Goal: Information Seeking & Learning: Learn about a topic

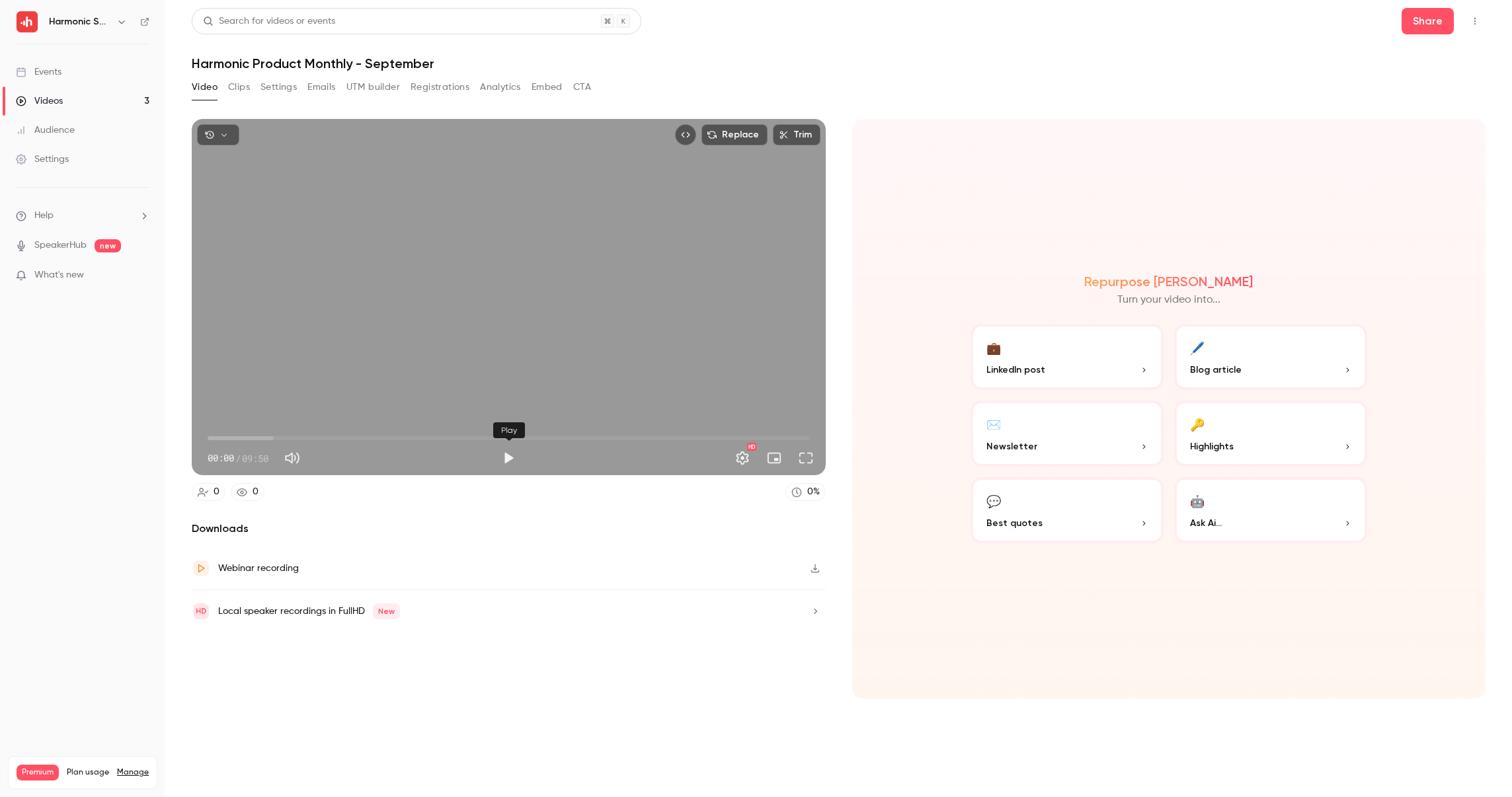
click at [505, 458] on button "Play" at bounding box center [508, 458] width 26 height 26
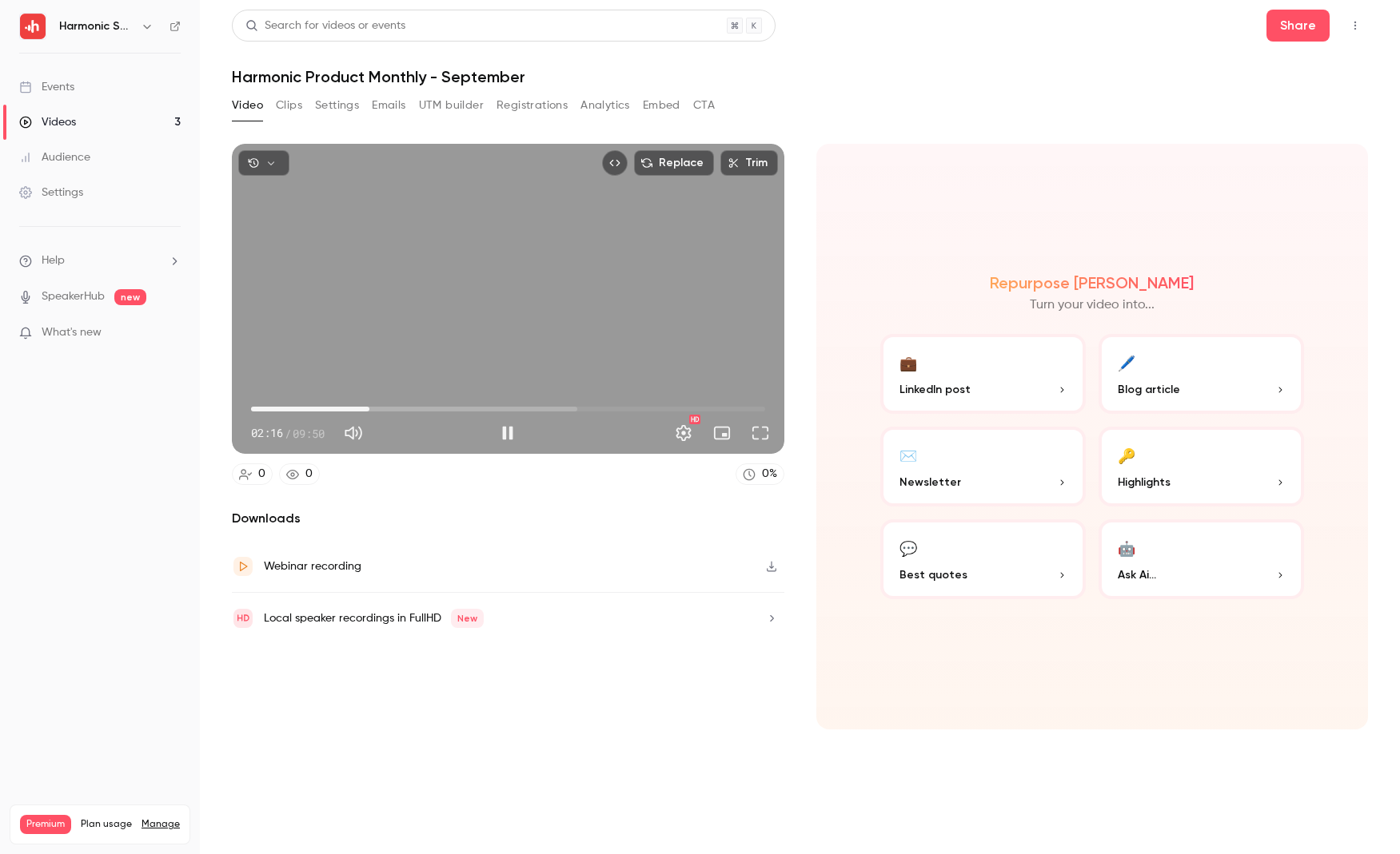
click at [328, 408] on span "02:16" at bounding box center [508, 408] width 514 height 26
click at [308, 405] on span "01:05" at bounding box center [508, 408] width 514 height 26
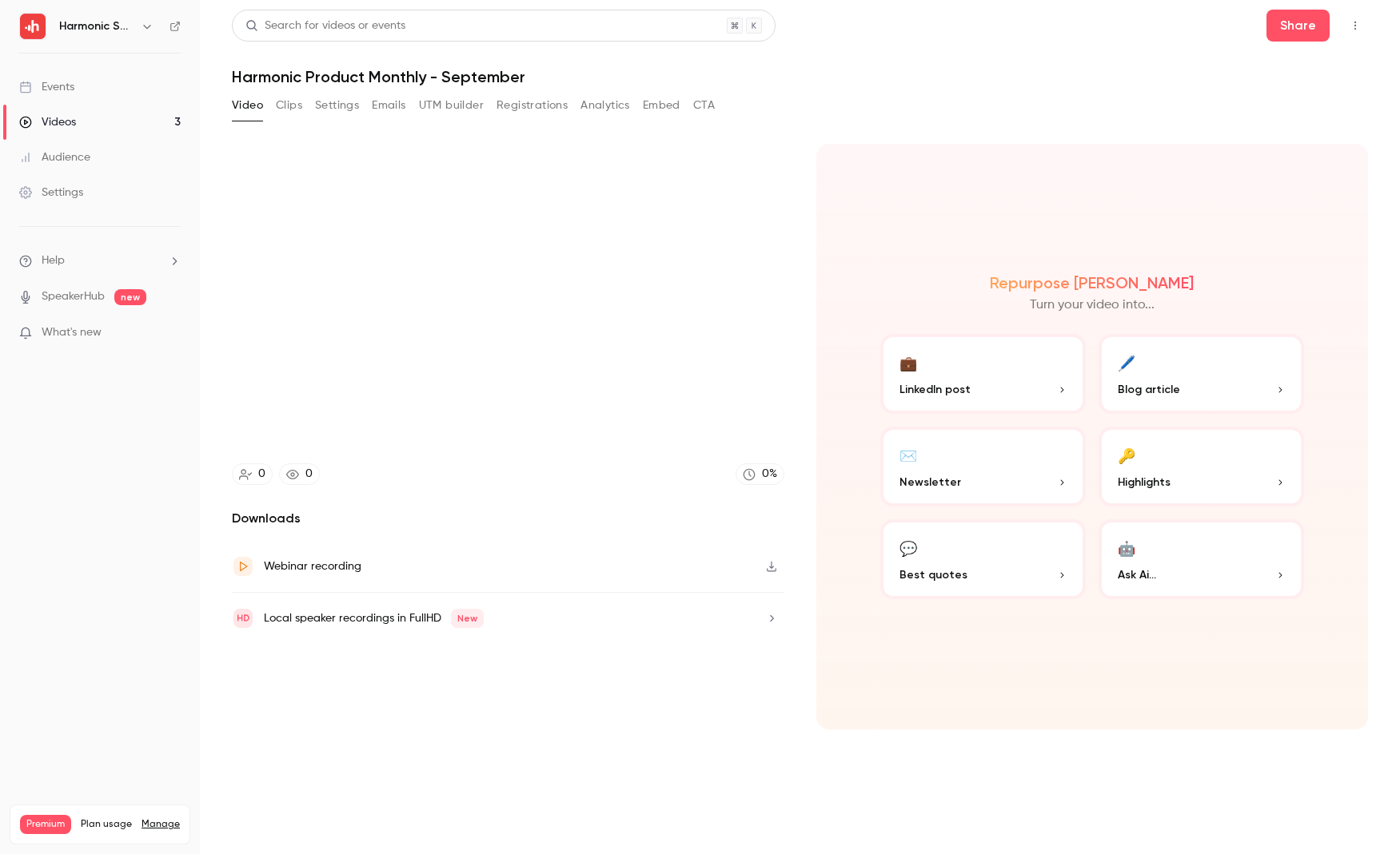
drag, startPoint x: 1187, startPoint y: 386, endPoint x: 1210, endPoint y: 401, distance: 27.5
click at [1210, 401] on button "🖊️ Blog article" at bounding box center [1201, 374] width 205 height 80
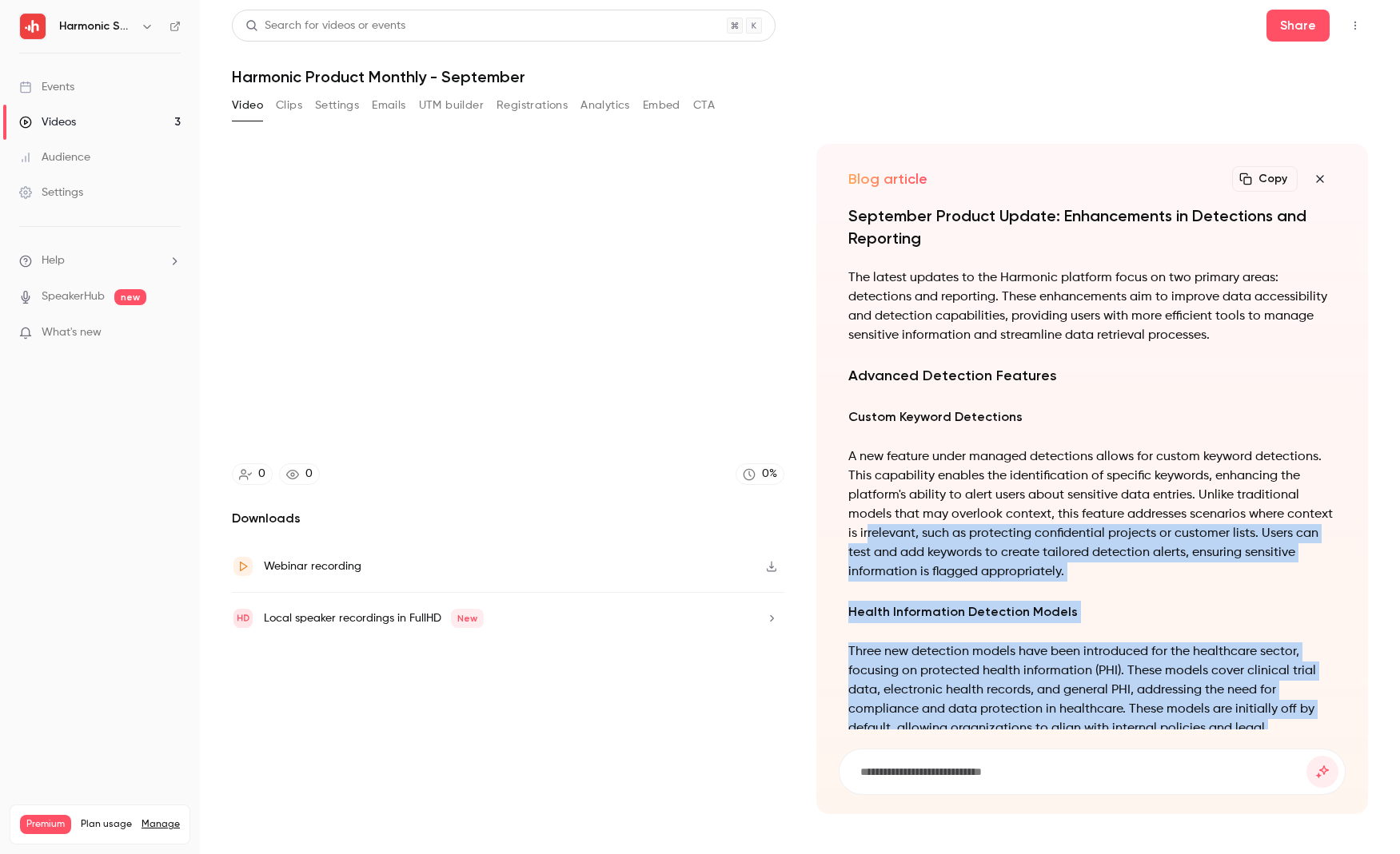
scroll to position [-462, 0]
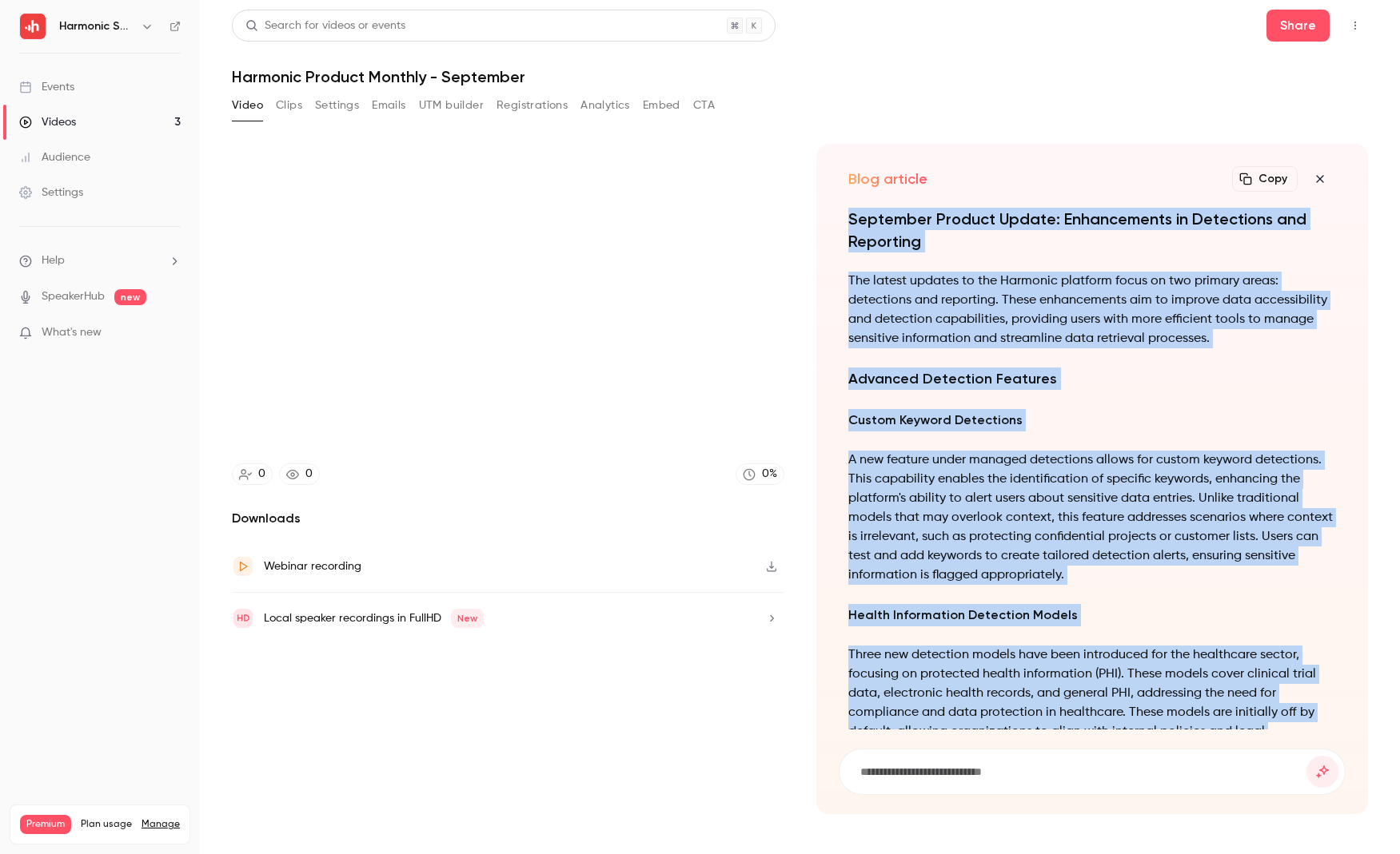
drag, startPoint x: 1220, startPoint y: 698, endPoint x: 847, endPoint y: 225, distance: 602.4
click at [848, 225] on div "September Product Update: Enhancements in Detections and Reporting The latest u…" at bounding box center [1092, 700] width 488 height 985
copy div "September Product Update: Enhancements in Detections and Reporting The latest u…"
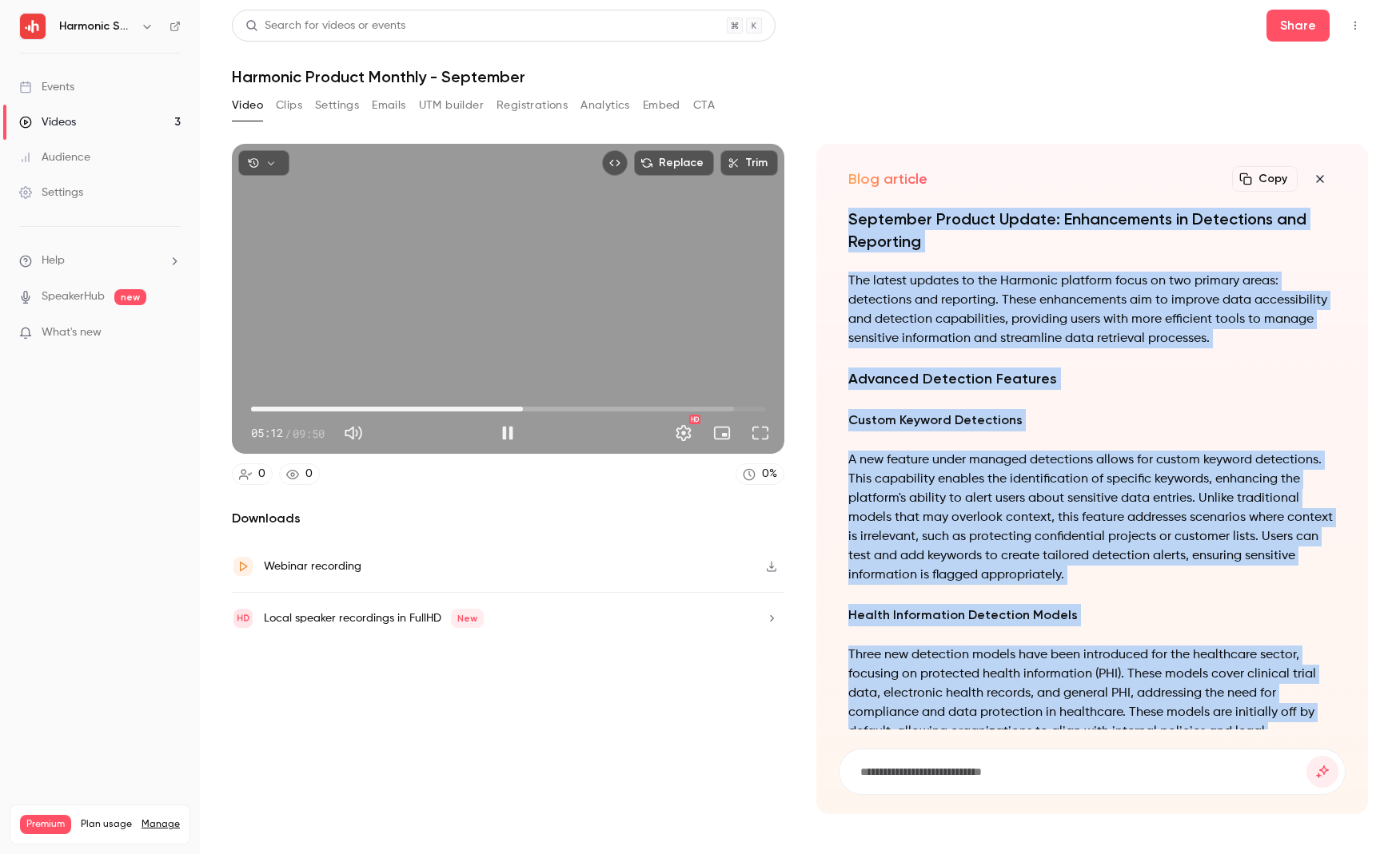
click at [511, 409] on span "05:12" at bounding box center [508, 408] width 514 height 26
click at [515, 431] on button "Pause" at bounding box center [508, 433] width 32 height 32
click at [508, 409] on span "04:54" at bounding box center [508, 408] width 514 height 26
click at [501, 435] on button "Play" at bounding box center [508, 433] width 32 height 32
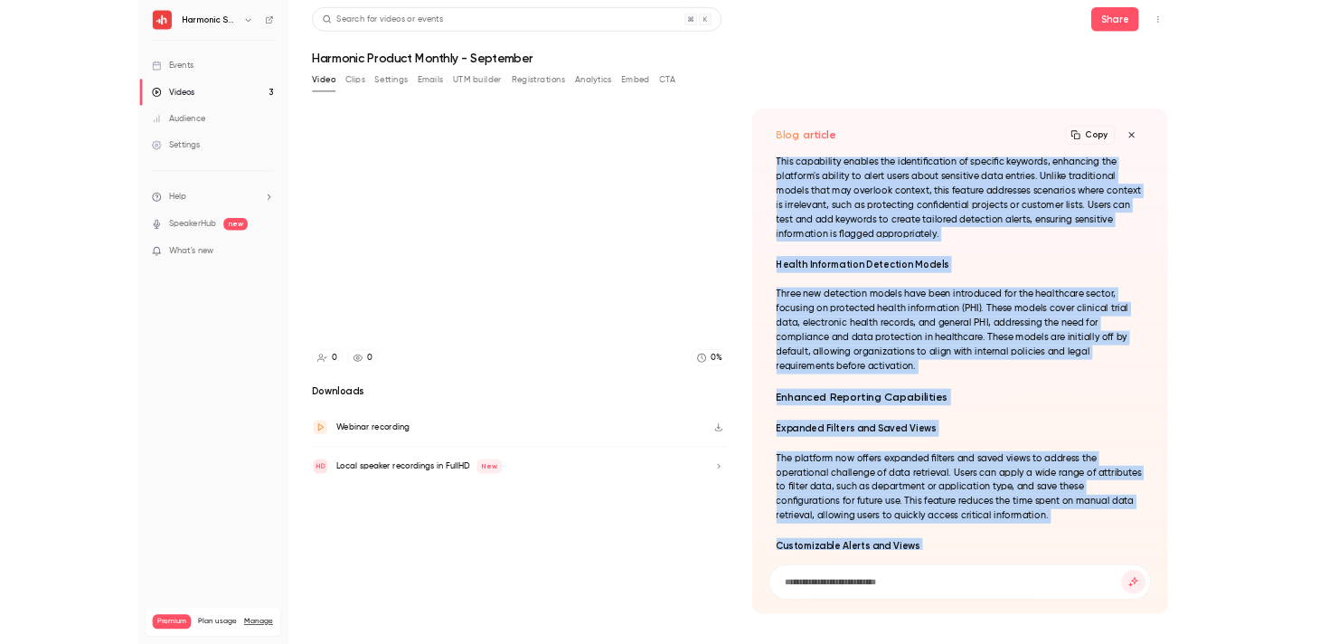
scroll to position [-208, 0]
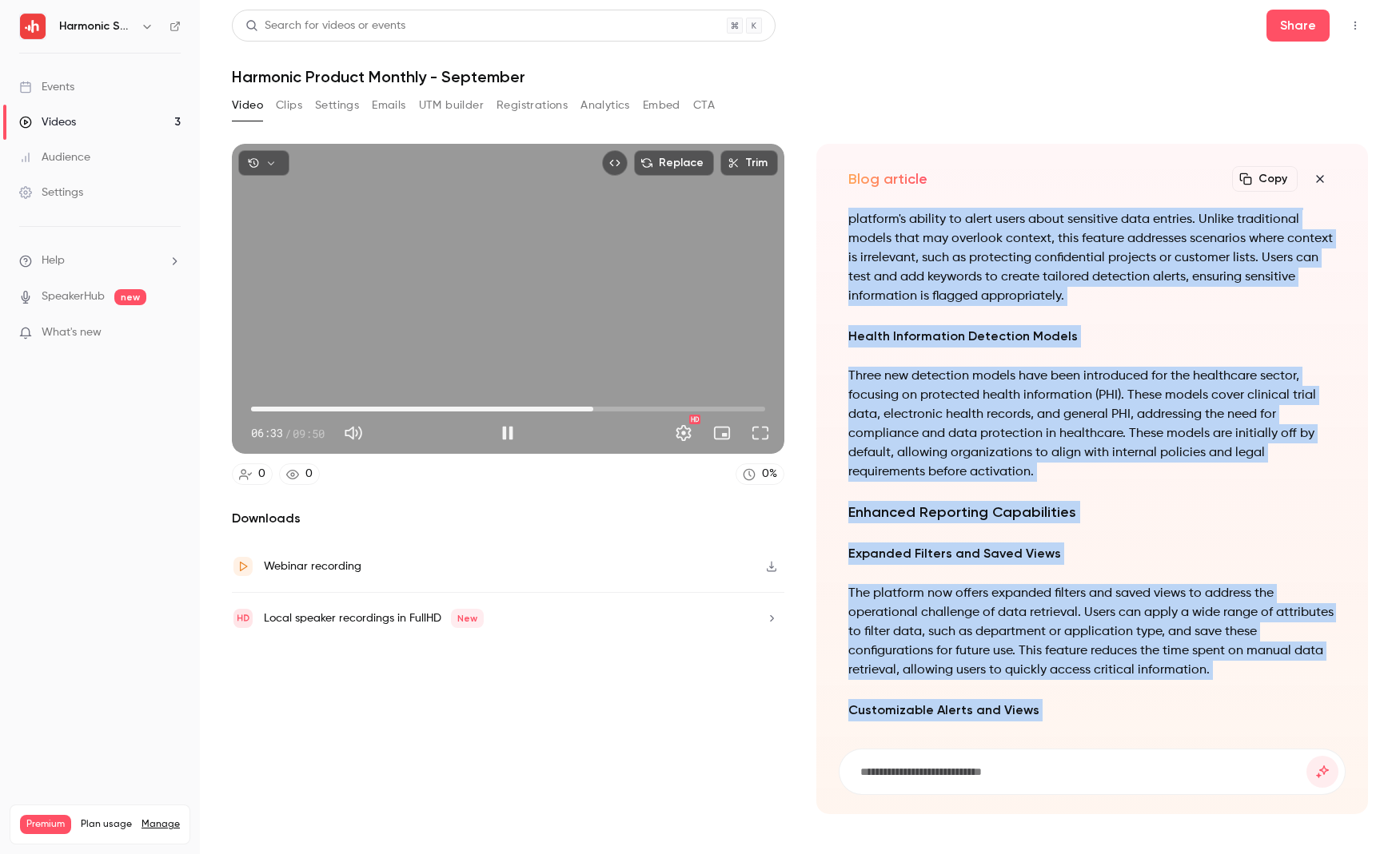
click at [593, 408] on span "06:33" at bounding box center [593, 408] width 4 height 4
click at [754, 407] on span "09:40" at bounding box center [755, 408] width 4 height 4
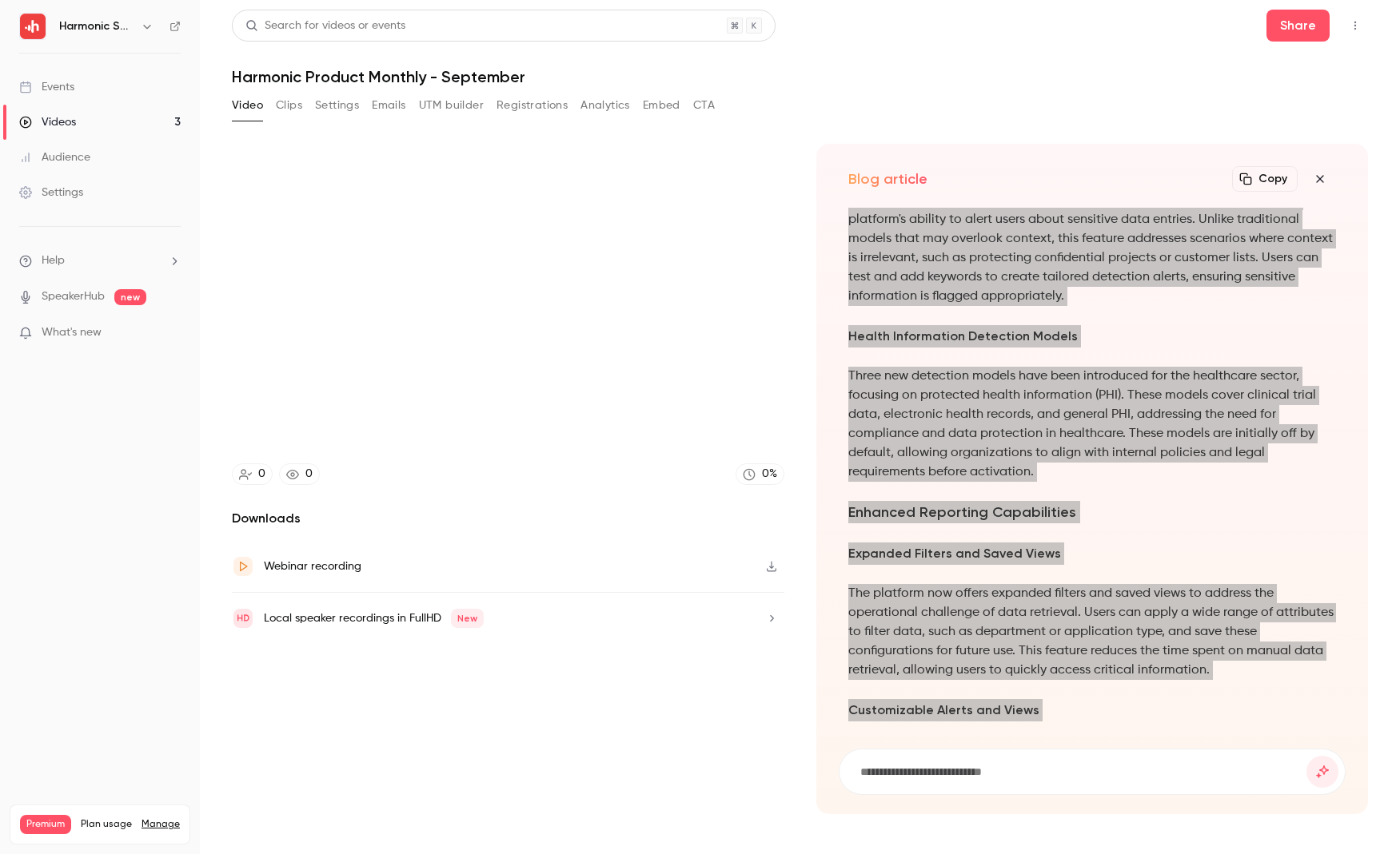
type input "*****"
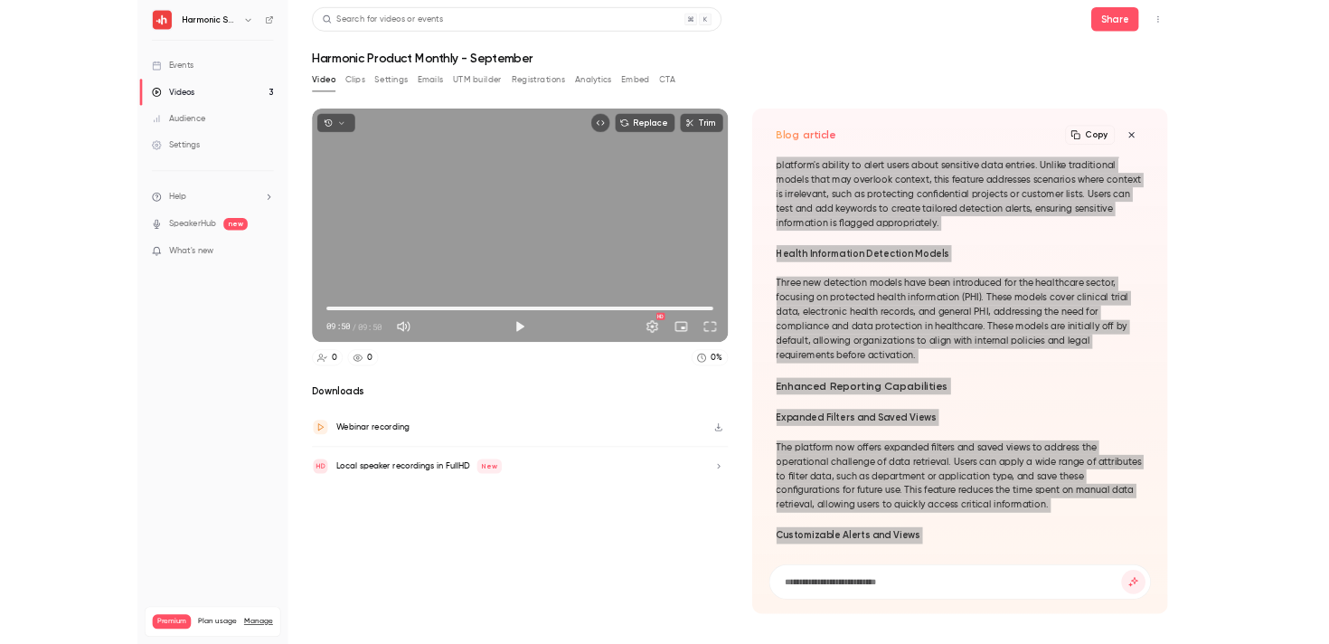
scroll to position [-649, 0]
